Goal: Task Accomplishment & Management: Use online tool/utility

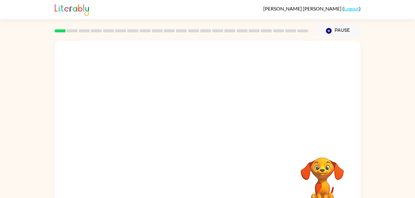
scroll to position [19, 0]
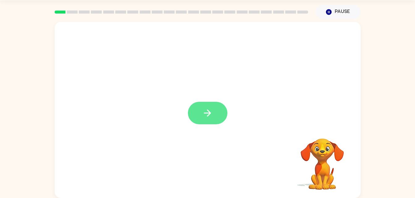
click at [200, 110] on button "button" at bounding box center [208, 113] width 40 height 23
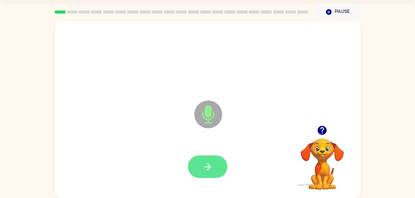
click at [211, 166] on icon "button" at bounding box center [207, 167] width 11 height 11
click at [214, 164] on button "button" at bounding box center [208, 167] width 40 height 23
click at [210, 167] on icon "button" at bounding box center [207, 166] width 7 height 7
click at [209, 166] on icon "button" at bounding box center [207, 166] width 7 height 7
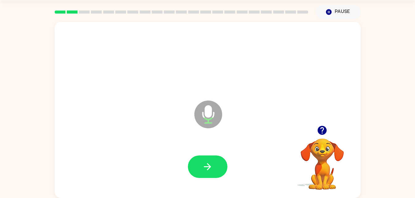
click at [316, 128] on button "button" at bounding box center [322, 131] width 16 height 16
click at [214, 166] on button "button" at bounding box center [208, 167] width 40 height 23
click at [210, 168] on icon "button" at bounding box center [207, 167] width 11 height 11
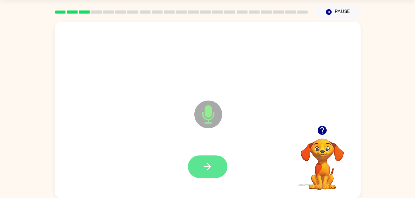
click at [214, 163] on button "button" at bounding box center [208, 167] width 40 height 23
click at [211, 166] on icon "button" at bounding box center [207, 167] width 11 height 11
click at [201, 164] on button "button" at bounding box center [208, 167] width 40 height 23
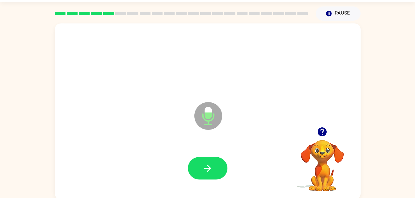
scroll to position [16, 0]
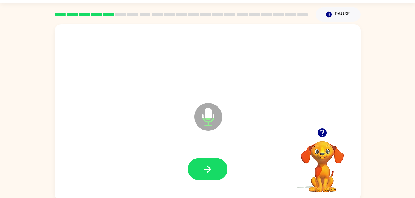
click at [322, 135] on icon "button" at bounding box center [321, 132] width 9 height 9
click at [209, 166] on icon "button" at bounding box center [207, 169] width 11 height 11
click at [323, 131] on icon "button" at bounding box center [322, 133] width 11 height 11
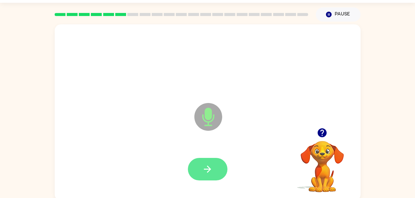
click at [210, 160] on button "button" at bounding box center [208, 169] width 40 height 23
click at [206, 159] on button "button" at bounding box center [208, 169] width 40 height 23
click at [199, 160] on button "button" at bounding box center [208, 169] width 40 height 23
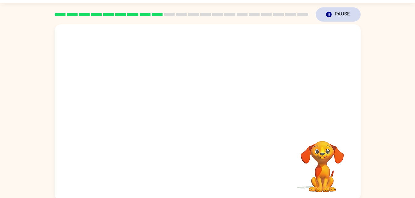
click at [329, 13] on icon "button" at bounding box center [328, 15] width 6 height 6
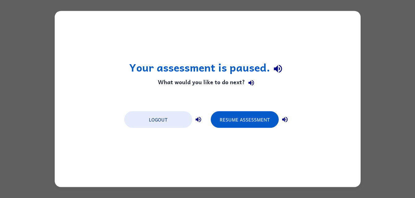
scroll to position [0, 0]
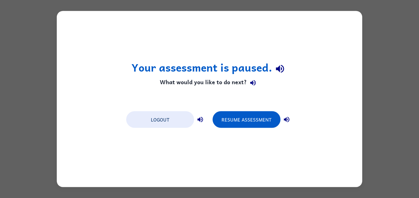
click at [356, 88] on div "Your assessment is paused. What would you like to do next? Logout Resume Assess…" at bounding box center [210, 99] width 306 height 176
click at [267, 112] on button "Resume Assessment" at bounding box center [247, 119] width 68 height 17
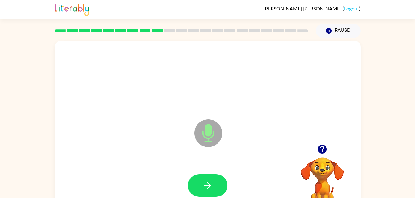
click at [326, 153] on icon "button" at bounding box center [322, 149] width 11 height 11
click at [212, 182] on icon "button" at bounding box center [207, 185] width 11 height 11
click at [69, 10] on img at bounding box center [72, 9] width 34 height 14
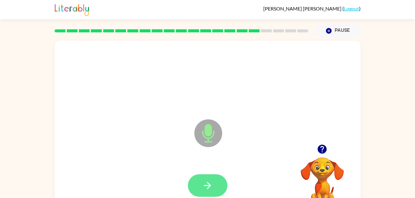
click at [213, 182] on button "button" at bounding box center [208, 185] width 40 height 23
click at [209, 188] on icon "button" at bounding box center [207, 185] width 11 height 11
click at [211, 175] on button "button" at bounding box center [208, 185] width 40 height 23
click at [211, 183] on icon "button" at bounding box center [207, 185] width 11 height 11
click at [210, 177] on button "button" at bounding box center [208, 185] width 40 height 23
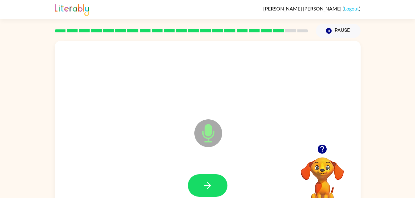
click at [315, 149] on button "button" at bounding box center [322, 149] width 16 height 16
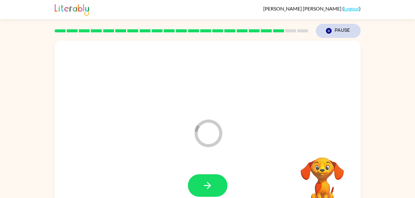
click at [336, 31] on button "Pause Pause" at bounding box center [338, 31] width 45 height 14
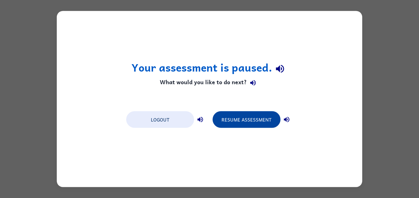
click at [228, 120] on button "Resume Assessment" at bounding box center [247, 119] width 68 height 17
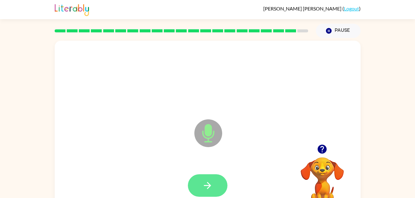
click at [201, 179] on button "button" at bounding box center [208, 185] width 40 height 23
click at [202, 180] on button "button" at bounding box center [208, 185] width 40 height 23
